Goal: Task Accomplishment & Management: Complete application form

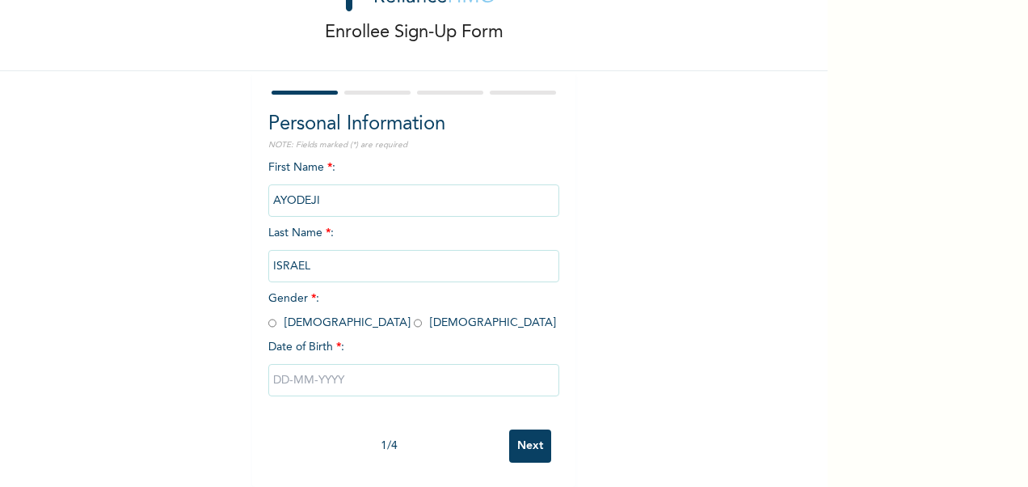
scroll to position [84, 0]
click at [269, 315] on input "radio" at bounding box center [272, 322] width 8 height 15
radio input "true"
click at [297, 369] on input "text" at bounding box center [413, 380] width 291 height 32
select select "7"
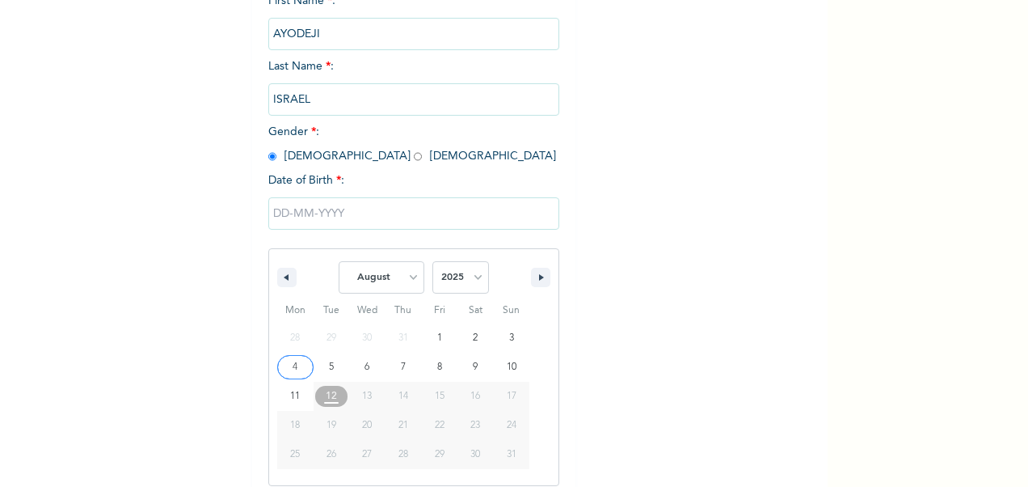
scroll to position [249, 0]
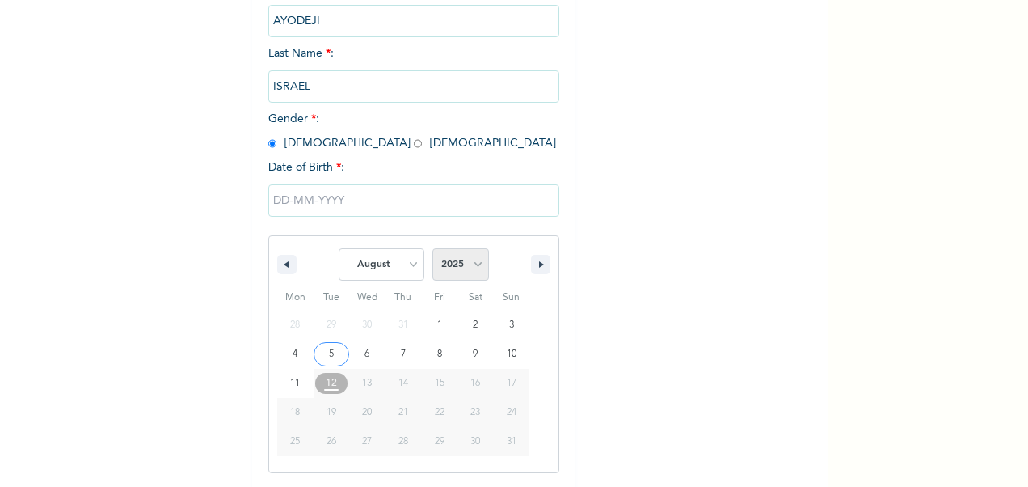
click at [457, 275] on select "2025 2024 2023 2022 2021 2020 2019 2018 2017 2016 2015 2014 2013 2012 2011 2010…" at bounding box center [460, 264] width 57 height 32
select select "1987"
click at [432, 250] on select "2025 2024 2023 2022 2021 2020 2019 2018 2017 2016 2015 2014 2013 2012 2011 2010…" at bounding box center [460, 264] width 57 height 32
click at [399, 260] on select "January February March April May June July August September October November De…" at bounding box center [382, 264] width 86 height 32
select select "5"
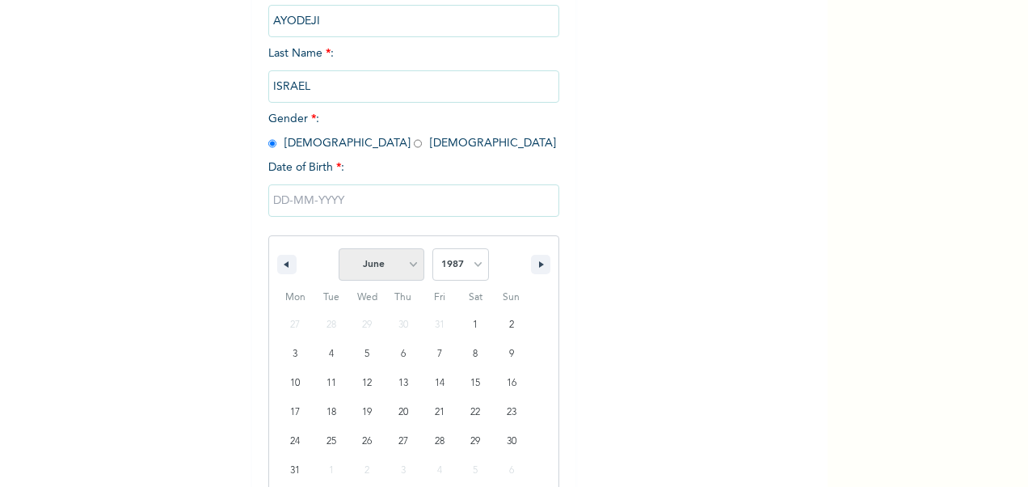
click at [339, 250] on select "January February March April May June July August September October November De…" at bounding box center [382, 264] width 86 height 32
type input "[DATE]"
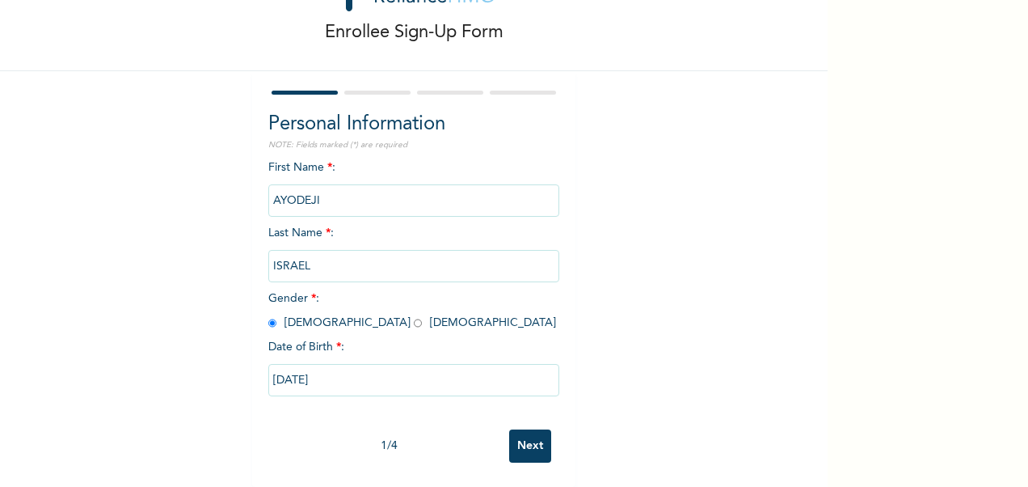
scroll to position [84, 0]
click at [530, 429] on input "Next" at bounding box center [530, 445] width 42 height 33
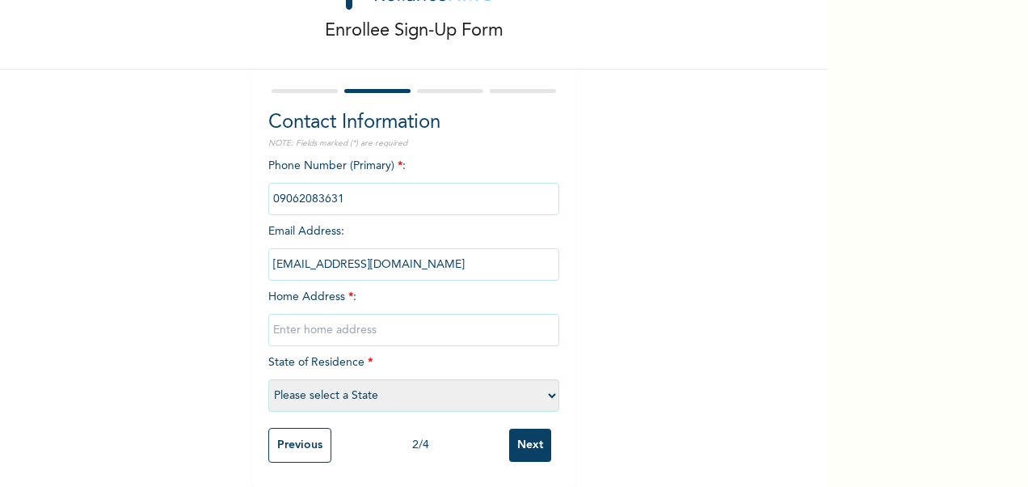
click at [474, 317] on input "text" at bounding box center [413, 330] width 291 height 32
type input "16"
select select "25"
click at [435, 318] on input "16" at bounding box center [413, 330] width 291 height 32
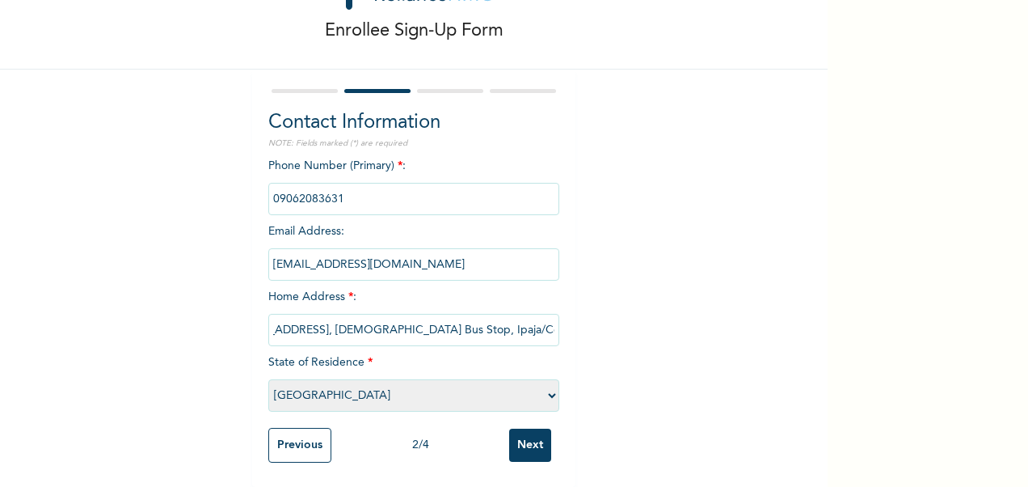
type input "[STREET_ADDRESS], [DEMOGRAPHIC_DATA] Bus Stop, Ipaja/Command Rd. [GEOGRAPHIC_DA…"
click at [512, 435] on input "Next" at bounding box center [530, 444] width 42 height 33
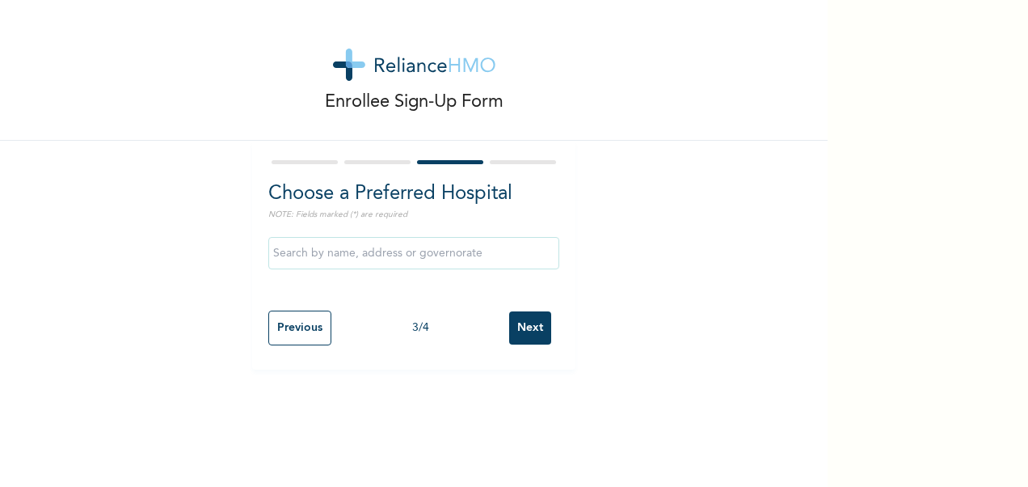
scroll to position [0, 0]
click at [448, 253] on input "text" at bounding box center [413, 253] width 291 height 32
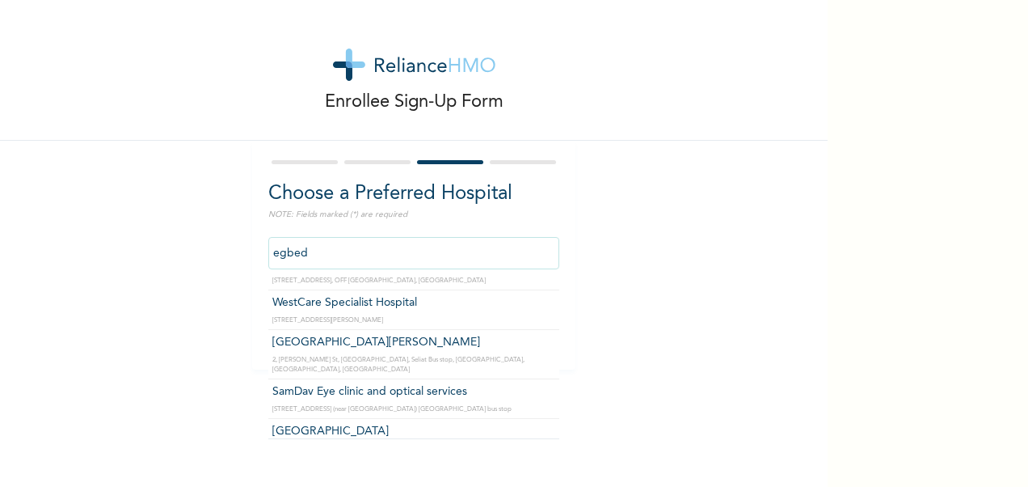
scroll to position [221, 0]
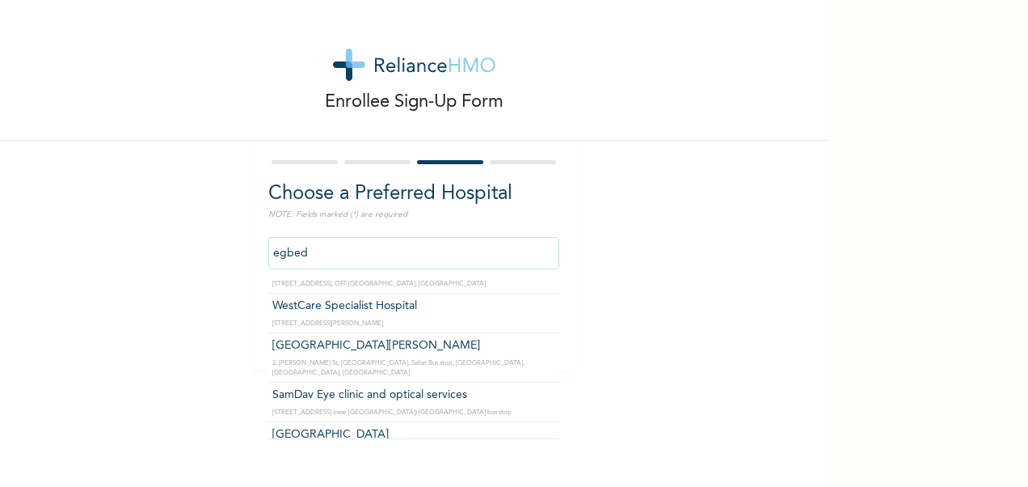
type input "WestCare Specialist Hospital"
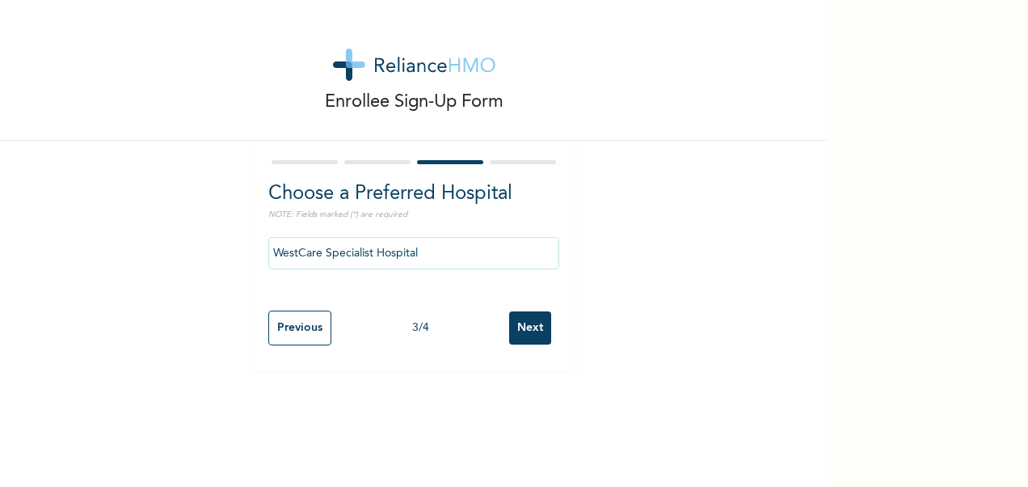
click at [528, 329] on input "Next" at bounding box center [530, 327] width 42 height 33
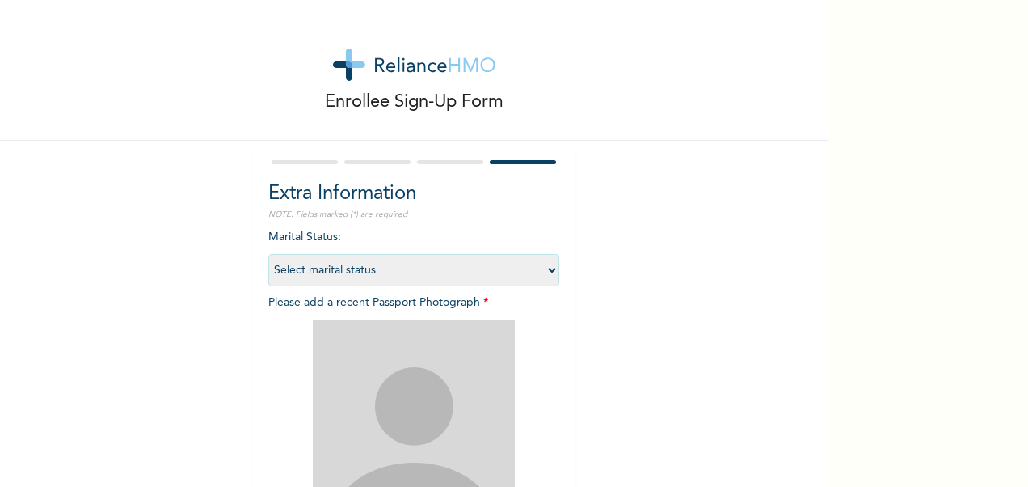
click at [546, 268] on select "Select marital status [DEMOGRAPHIC_DATA] Married [DEMOGRAPHIC_DATA] Widow/[DEMO…" at bounding box center [413, 270] width 291 height 32
select select "2"
click at [268, 254] on select "Select marital status [DEMOGRAPHIC_DATA] Married [DEMOGRAPHIC_DATA] Widow/[DEMO…" at bounding box center [413, 270] width 291 height 32
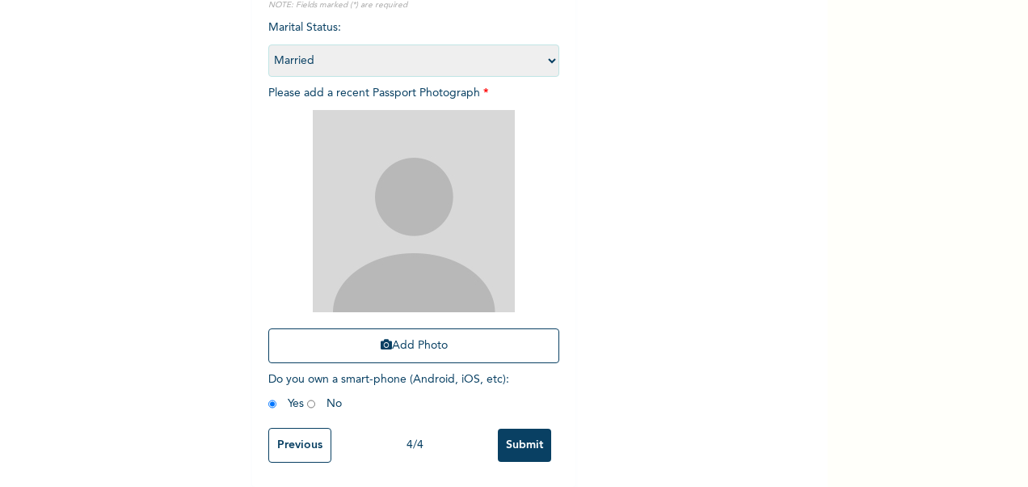
scroll to position [223, 0]
click at [488, 328] on button "Add Photo" at bounding box center [413, 345] width 291 height 35
click at [419, 328] on button "Add Photo" at bounding box center [413, 345] width 291 height 35
click at [624, 369] on div "Enrollee Sign-Up Form Extra Information NOTE: Fields marked (*) are required Ma…" at bounding box center [414, 139] width 828 height 696
